Goal: Task Accomplishment & Management: Understand process/instructions

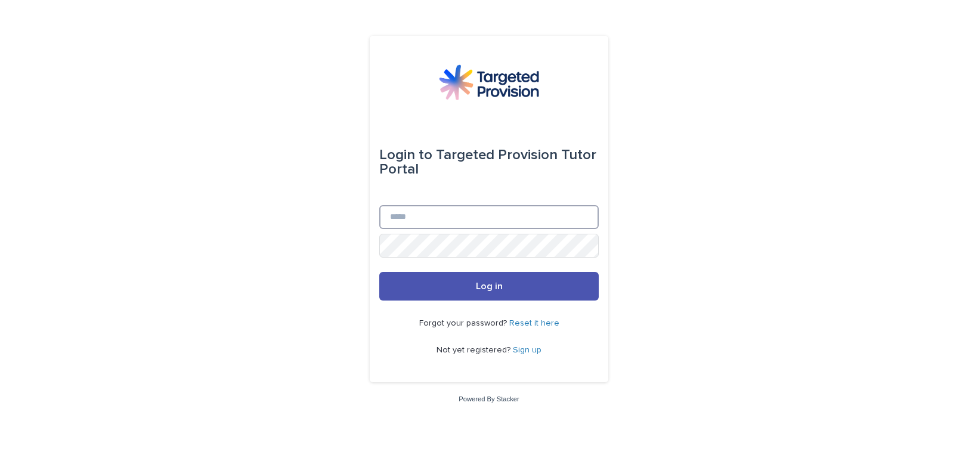
drag, startPoint x: 399, startPoint y: 311, endPoint x: 433, endPoint y: 228, distance: 89.3
click at [433, 228] on input "Email" at bounding box center [488, 217] width 219 height 24
type input "**********"
click at [379, 272] on button "Log in" at bounding box center [488, 286] width 219 height 29
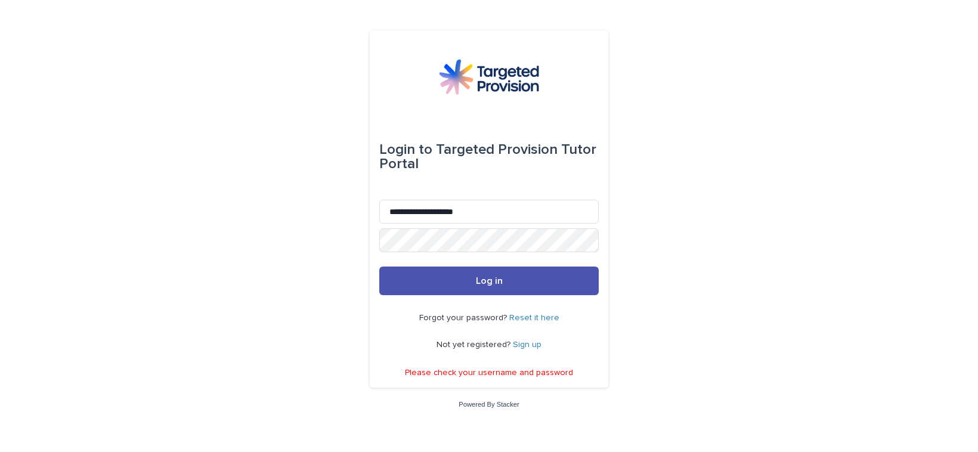
click at [525, 316] on link "Reset it here" at bounding box center [534, 318] width 50 height 8
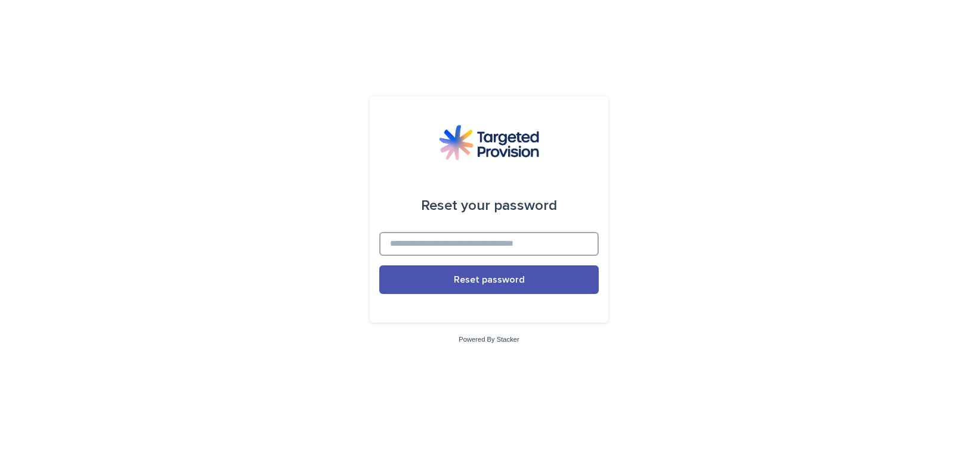
click at [514, 246] on input at bounding box center [488, 244] width 219 height 24
type input "**********"
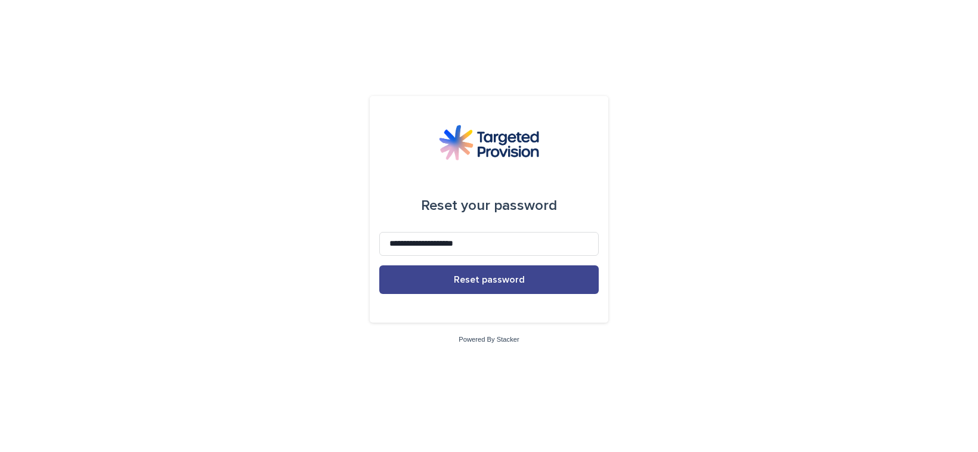
click at [482, 276] on span "Reset password" at bounding box center [489, 280] width 71 height 10
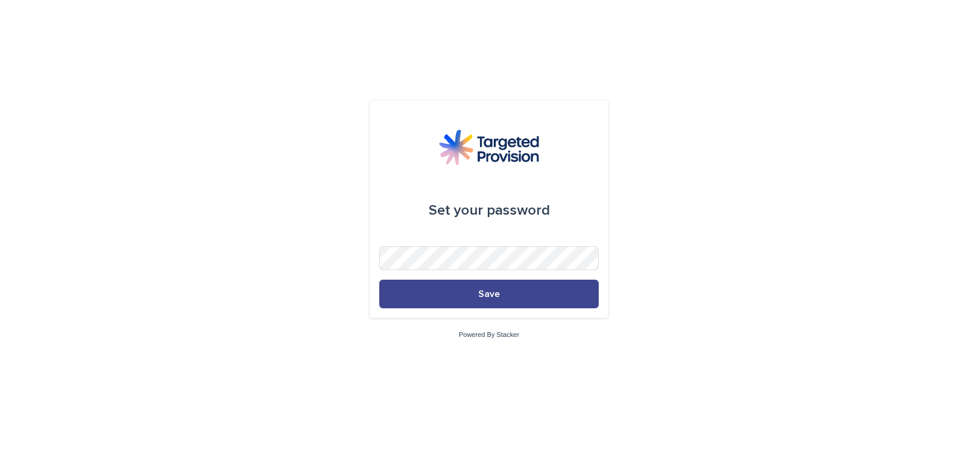
click at [489, 299] on button "Save" at bounding box center [488, 294] width 219 height 29
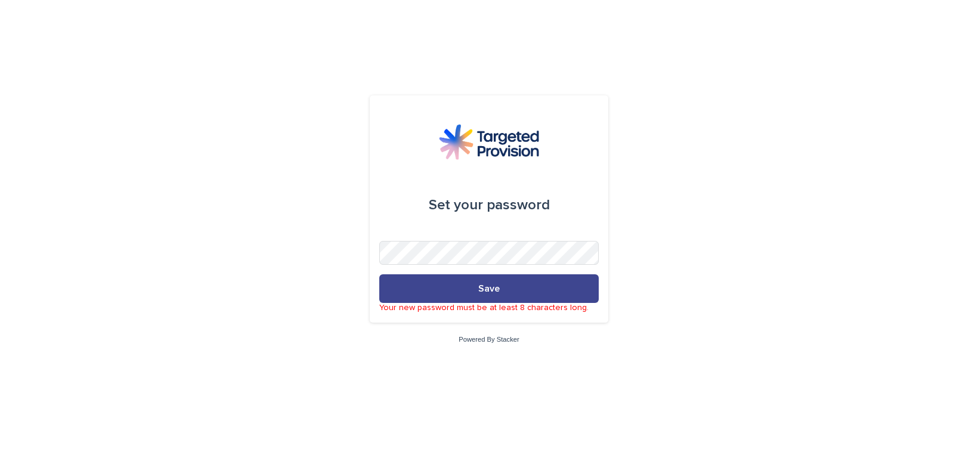
click at [473, 287] on button "Save" at bounding box center [488, 288] width 219 height 29
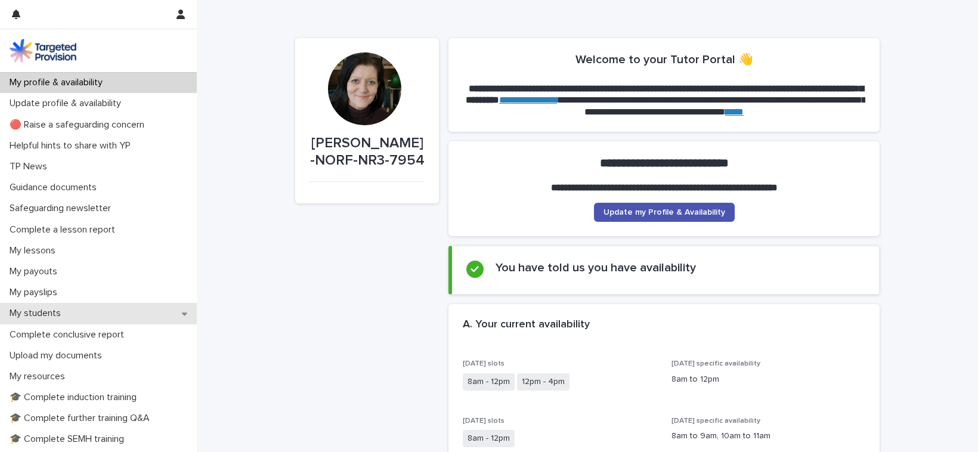
click at [37, 311] on p "My students" at bounding box center [38, 313] width 66 height 11
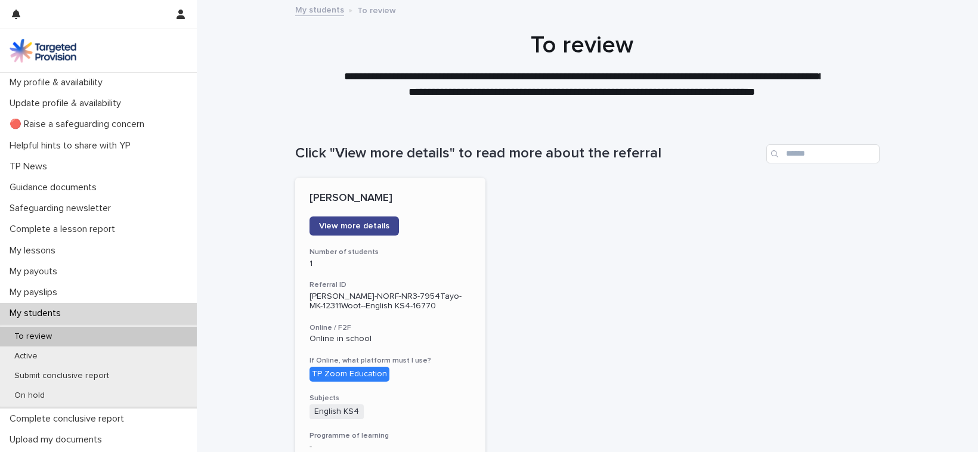
click at [355, 227] on span "View more details" at bounding box center [354, 226] width 70 height 8
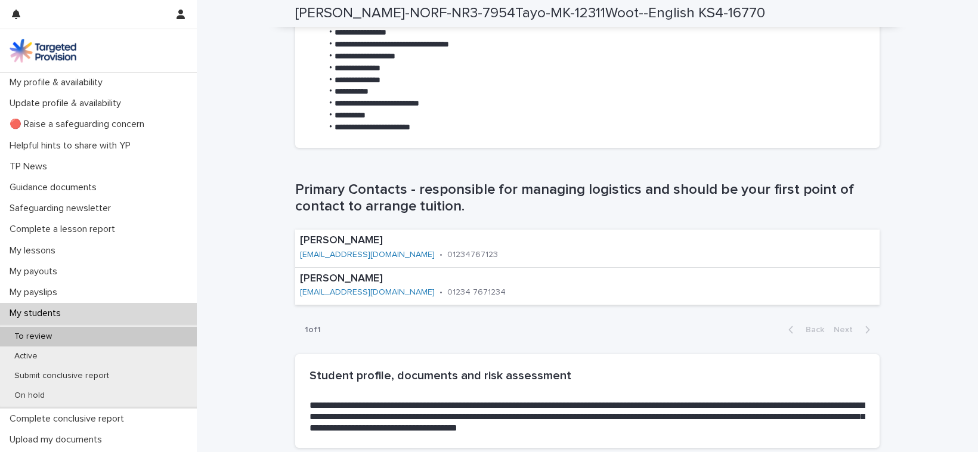
scroll to position [650, 0]
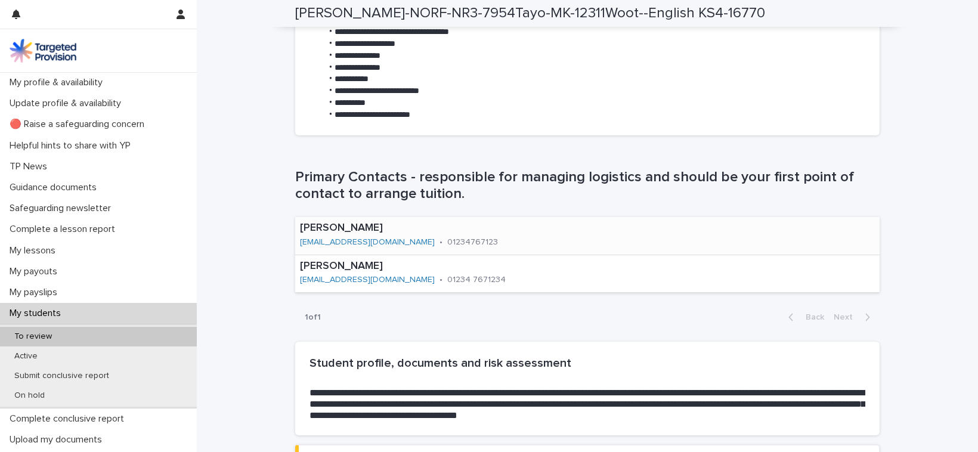
click at [364, 240] on link "crowland@wootton.beds.sch.uk" at bounding box center [367, 242] width 135 height 8
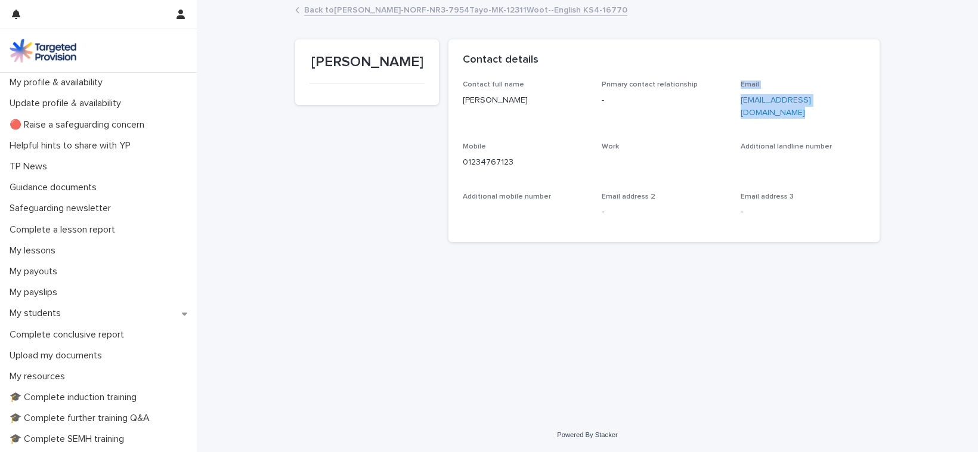
drag, startPoint x: 731, startPoint y: 97, endPoint x: 867, endPoint y: 102, distance: 136.6
click at [867, 102] on div "Contact full name Claire Rowland Primary contact relationship - Email crowland@…" at bounding box center [663, 160] width 431 height 161
drag, startPoint x: 866, startPoint y: 101, endPoint x: 742, endPoint y: 104, distance: 123.4
click at [742, 104] on div "Contact full name Claire Rowland Primary contact relationship - Email crowland@…" at bounding box center [663, 160] width 431 height 161
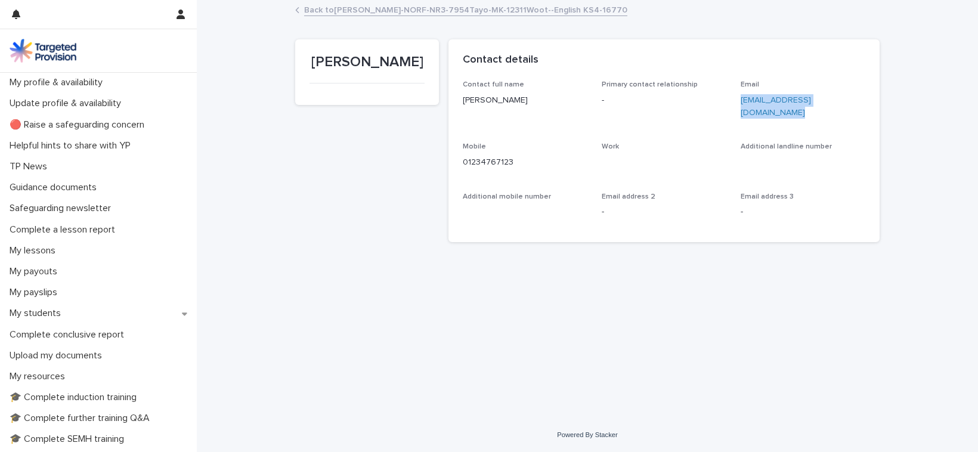
copy link "crowland@wootton.beds.sch.uk"
click at [346, 16] on div "Back to SamanthaE-NORF-NR3-7954Tayo-MK-12311Woot--English KS4-16770" at bounding box center [587, 10] width 596 height 17
click at [346, 8] on link "Back to SamanthaE-NORF-NR3-7954Tayo-MK-12311Woot--English KS4-16770" at bounding box center [465, 9] width 323 height 14
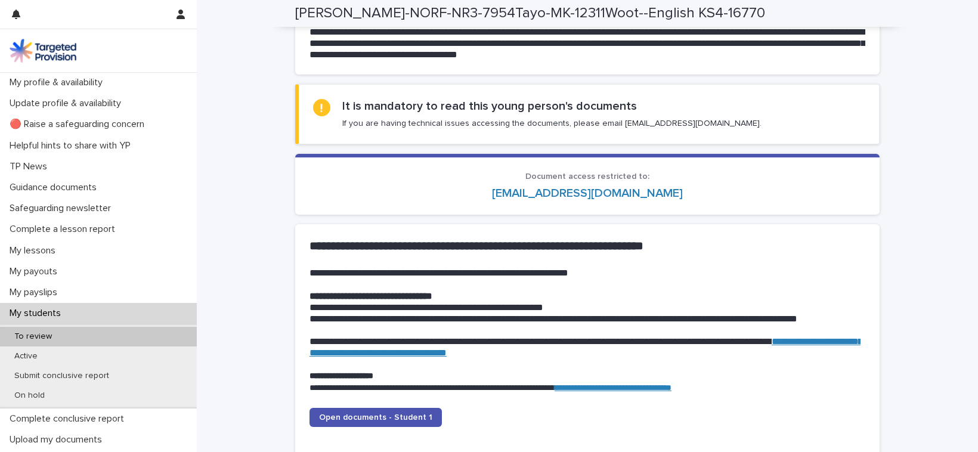
scroll to position [1137, 0]
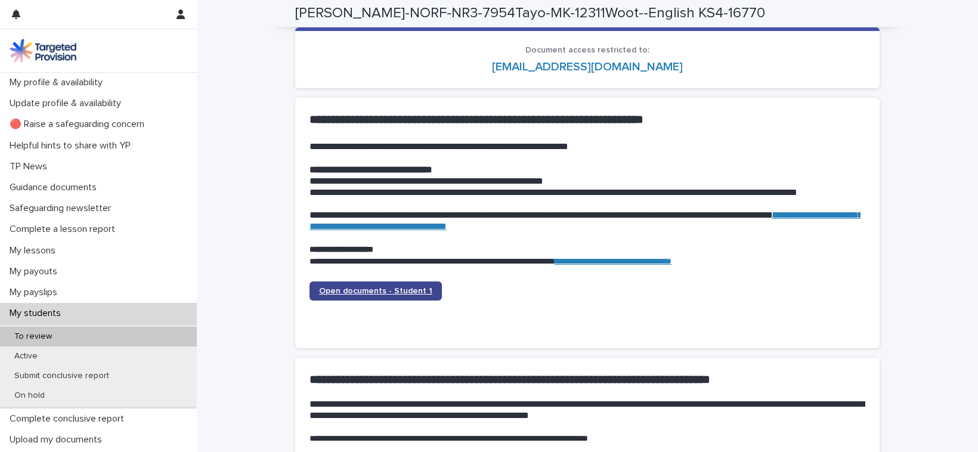
click at [368, 289] on span "Open documents - Student 1" at bounding box center [375, 291] width 113 height 8
